Goal: Transaction & Acquisition: Register for event/course

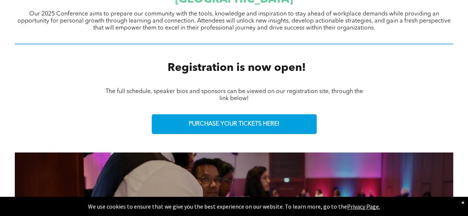
scroll to position [305, 0]
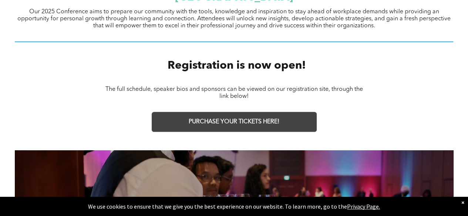
click at [256, 124] on span "PURCHASE YOUR TICKETS HERE!" at bounding box center [234, 122] width 91 height 7
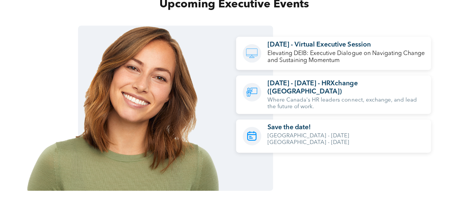
scroll to position [799, 0]
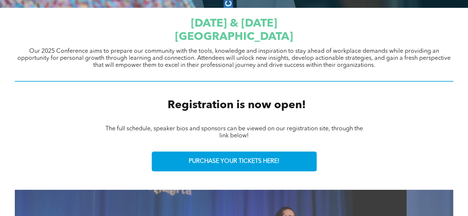
scroll to position [266, 0]
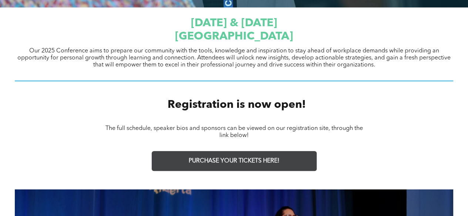
click at [287, 158] on link "PURCHASE YOUR TICKETS HERE!" at bounding box center [234, 161] width 165 height 20
